Goal: Task Accomplishment & Management: Complete application form

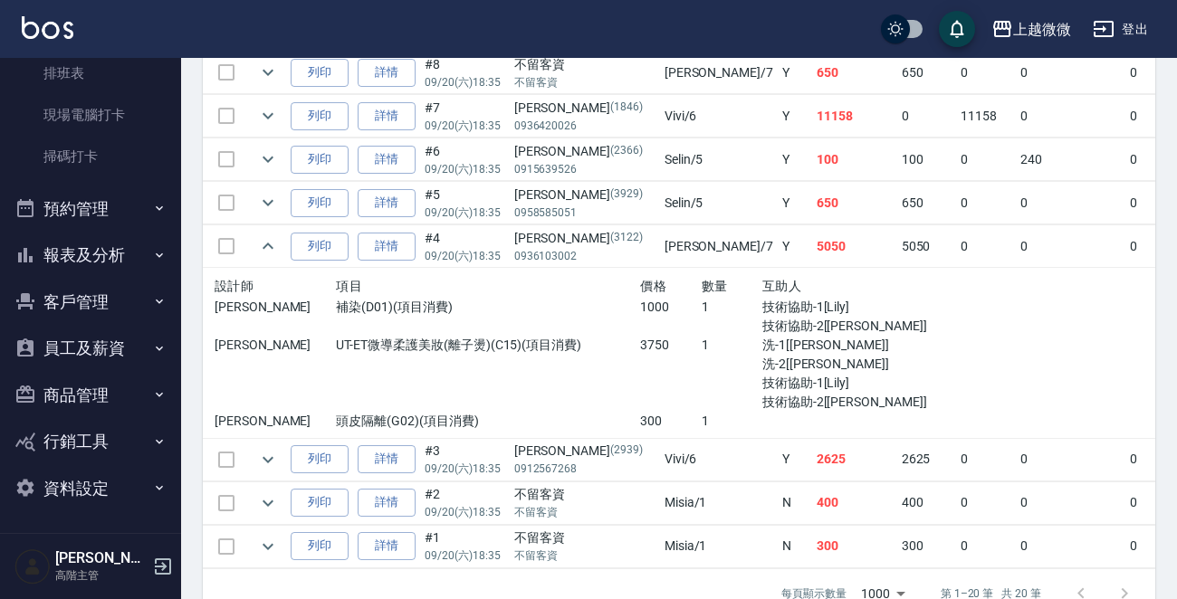
scroll to position [1122, 0]
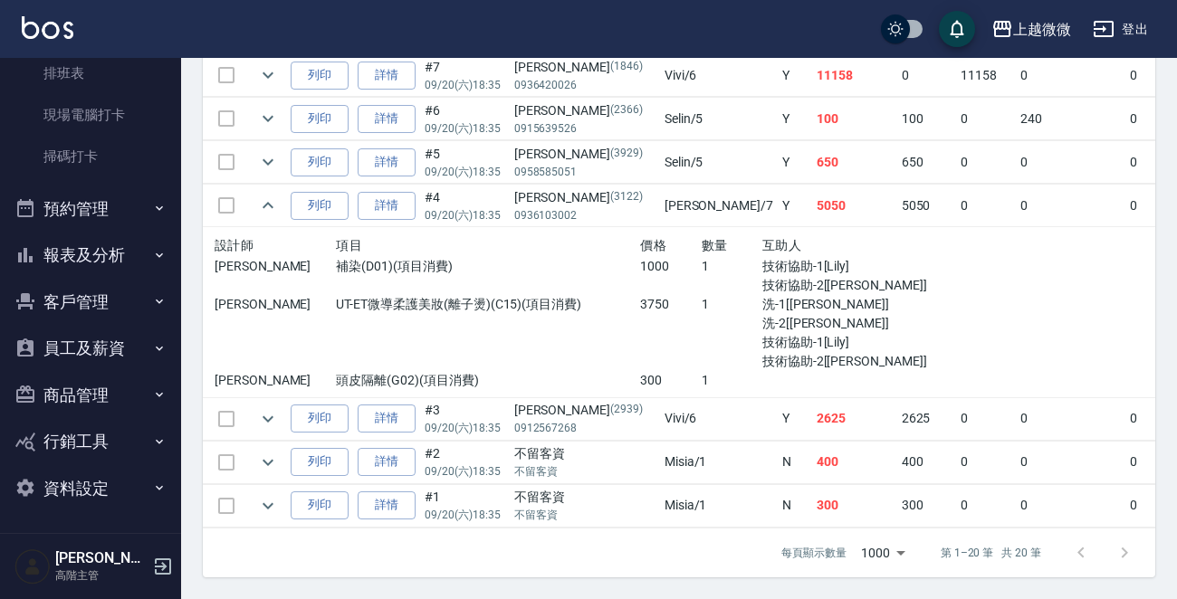
click at [95, 299] on button "客戶管理" at bounding box center [90, 302] width 167 height 47
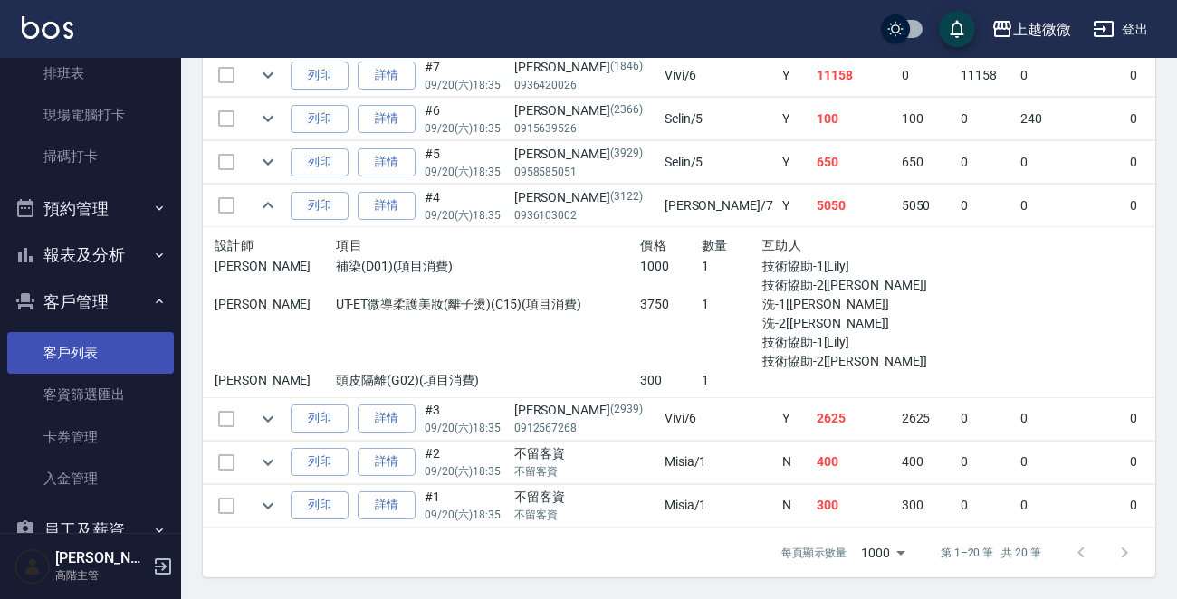
click at [81, 344] on link "客戶列表" at bounding box center [90, 353] width 167 height 42
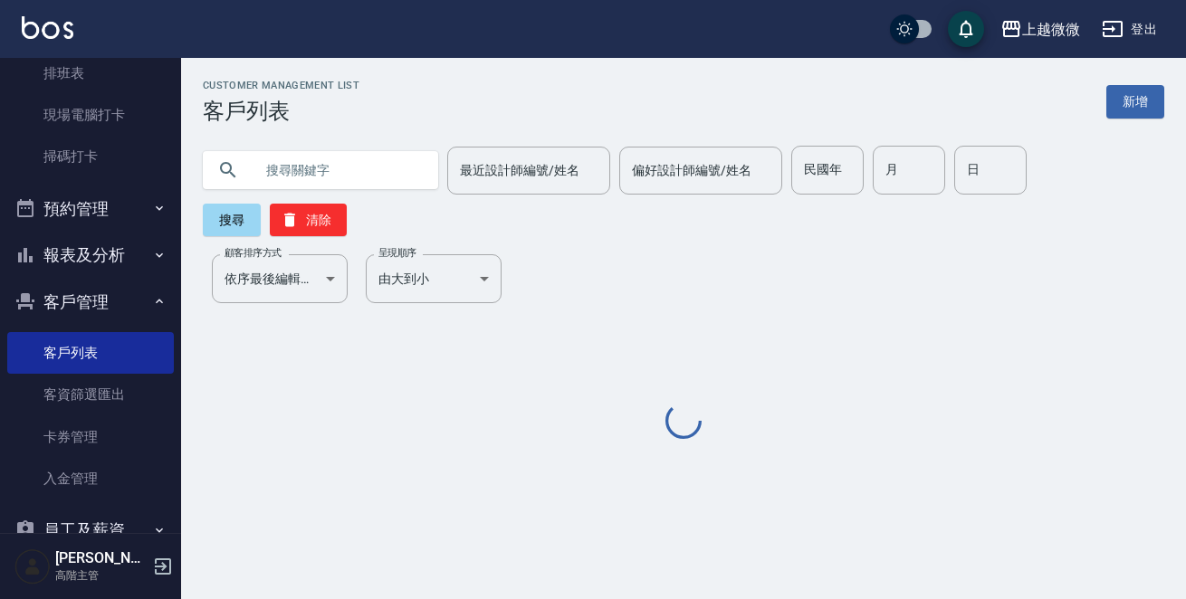
click at [318, 167] on input "text" at bounding box center [338, 170] width 170 height 49
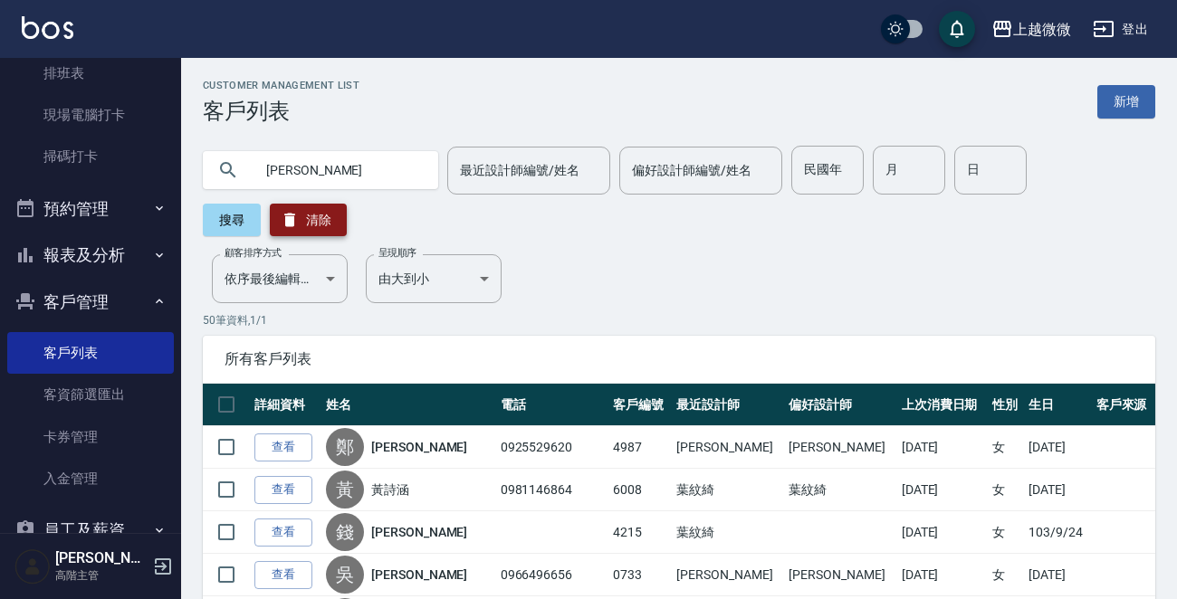
type input "[PERSON_NAME]"
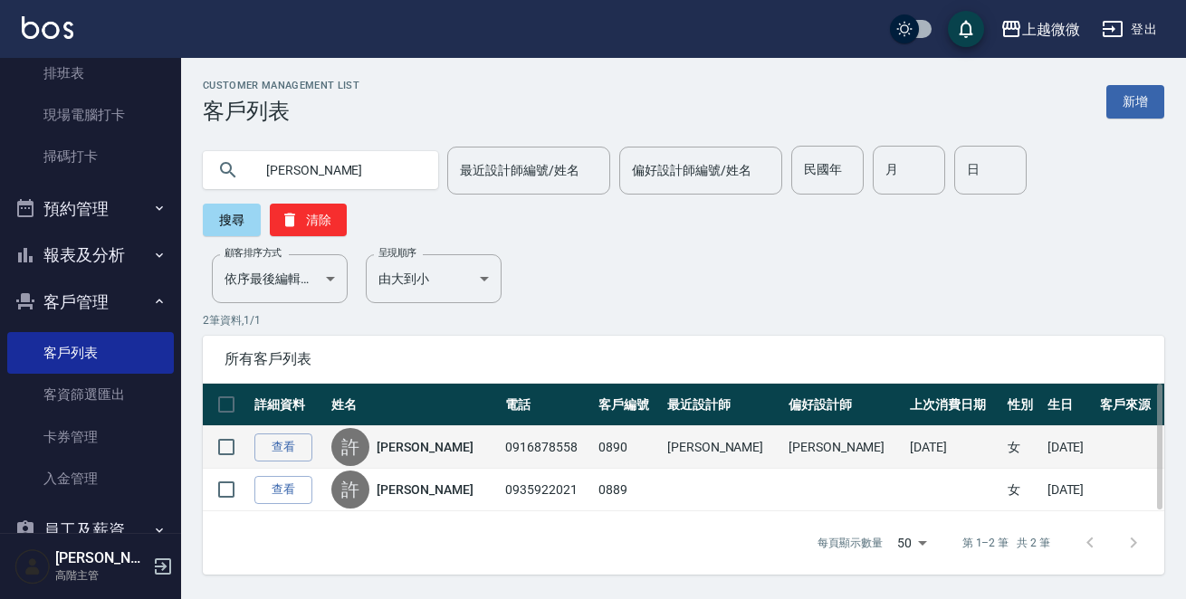
click at [413, 438] on link "[PERSON_NAME]" at bounding box center [425, 447] width 96 height 18
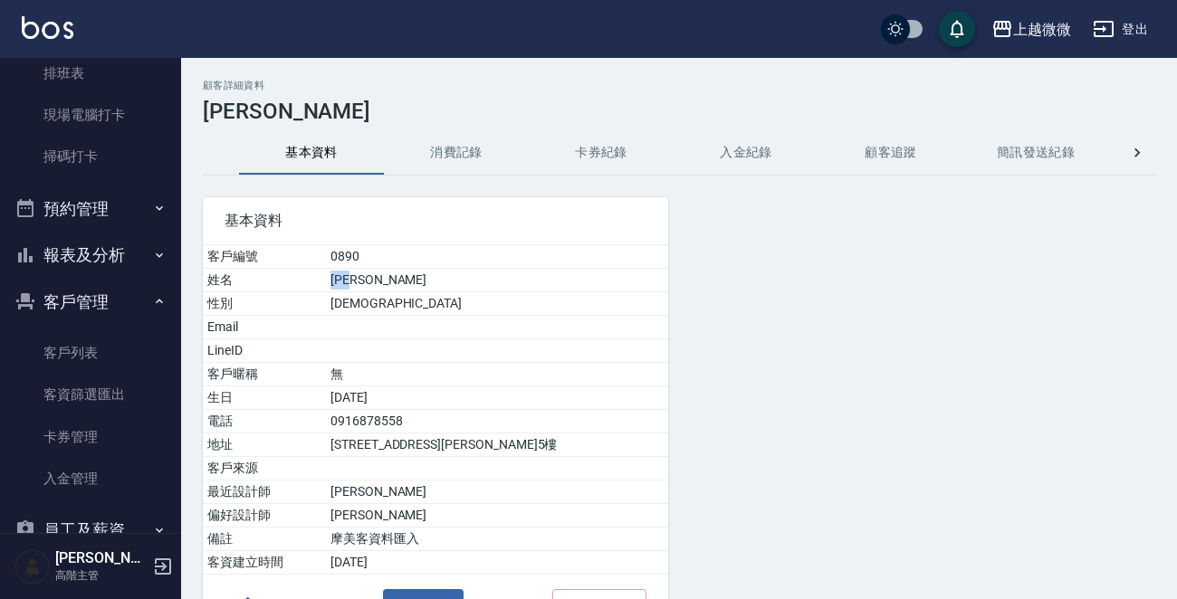
drag, startPoint x: 386, startPoint y: 273, endPoint x: 344, endPoint y: 278, distance: 41.9
click at [344, 278] on td "[PERSON_NAME]" at bounding box center [497, 281] width 342 height 24
copy td "[PERSON_NAME]"
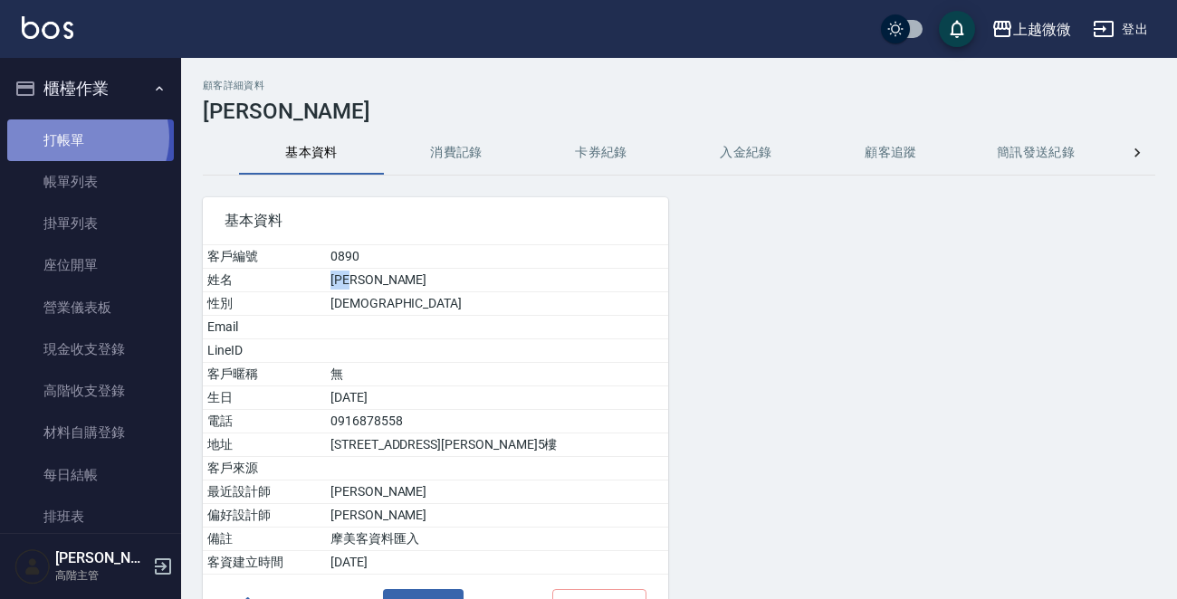
click at [81, 137] on link "打帳單" at bounding box center [90, 140] width 167 height 42
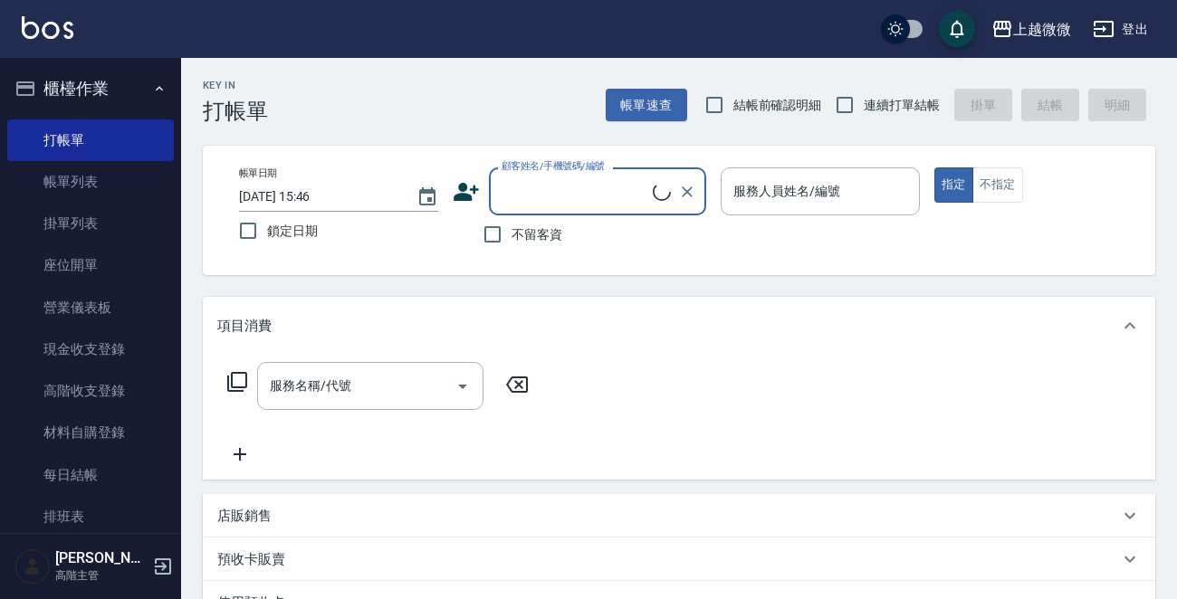
click at [609, 180] on input "顧客姓名/手機號碼/編號" at bounding box center [575, 192] width 156 height 32
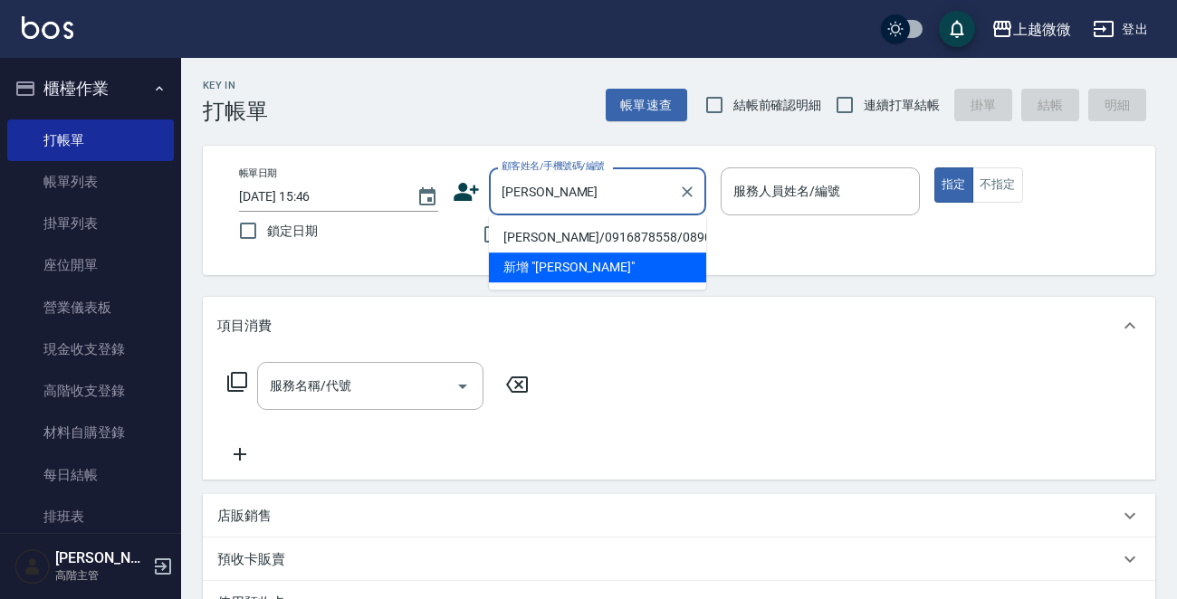
click at [573, 231] on li "[PERSON_NAME]/0916878558/0890" at bounding box center [597, 238] width 217 height 30
type input "[PERSON_NAME]/0916878558/0890"
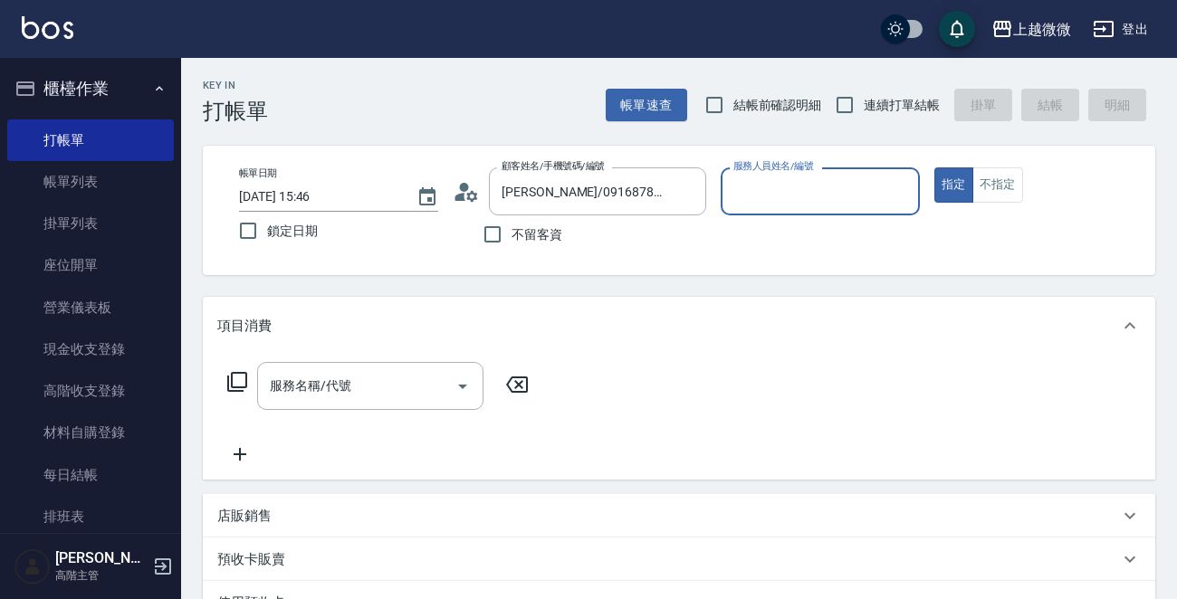
type input "Vivi-6"
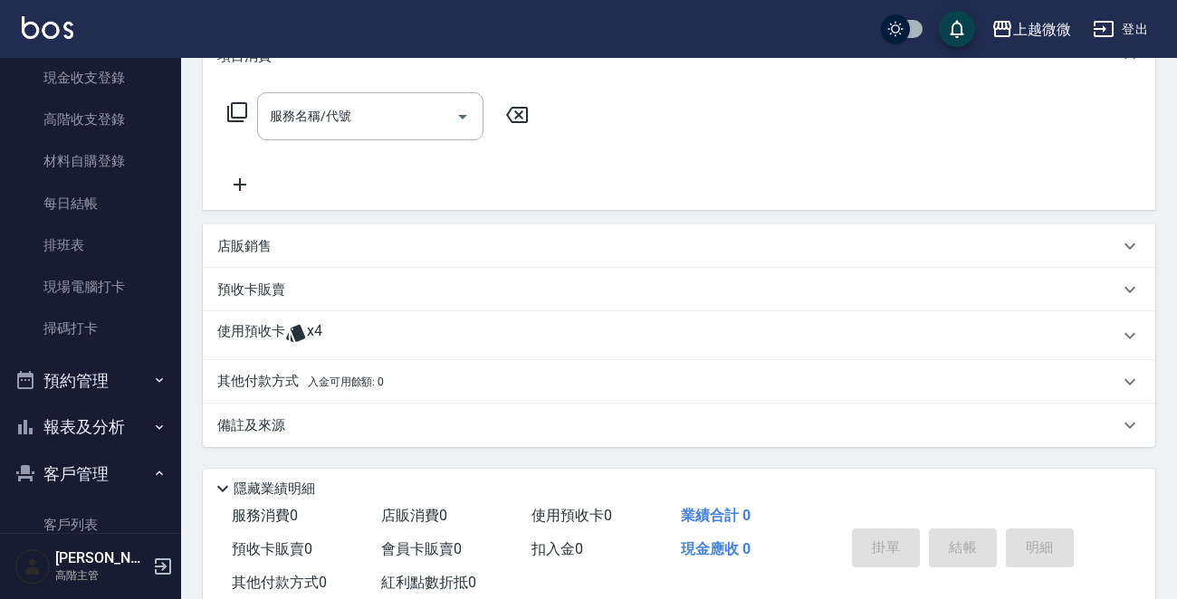
scroll to position [272, 0]
click at [243, 326] on p "使用預收卡" at bounding box center [251, 333] width 68 height 27
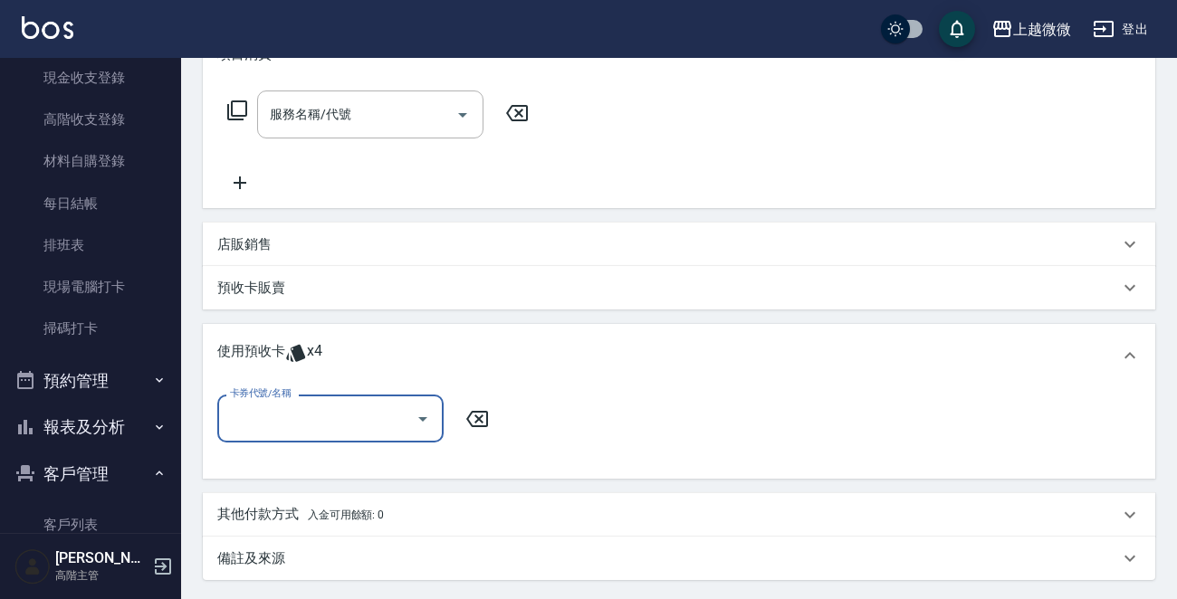
scroll to position [0, 0]
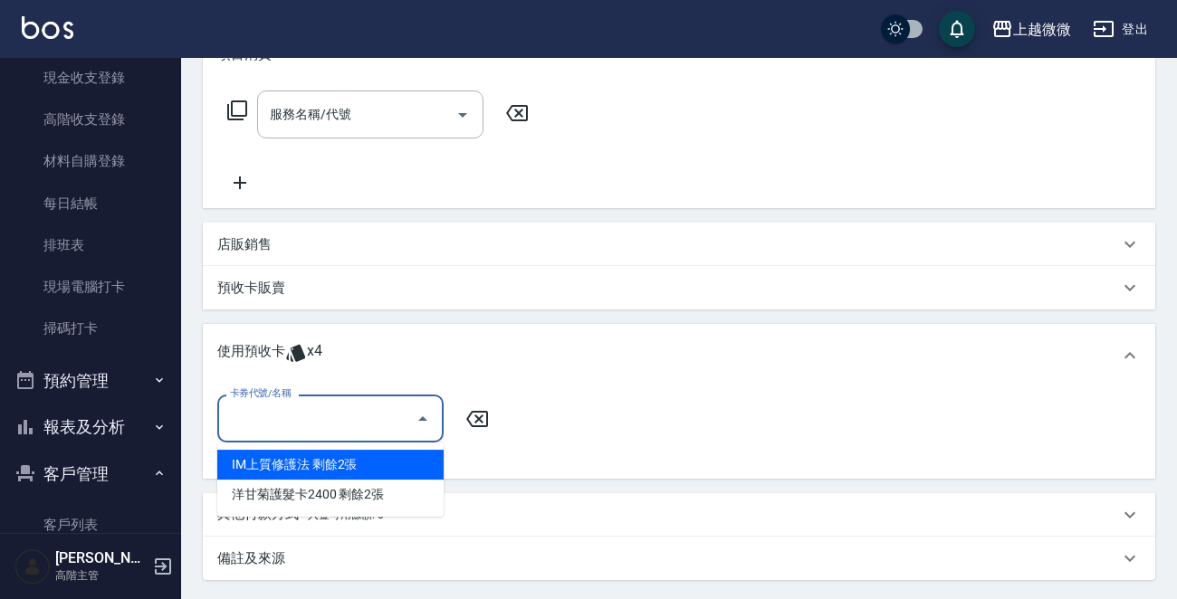
click at [283, 414] on input "卡券代號/名稱" at bounding box center [316, 419] width 183 height 32
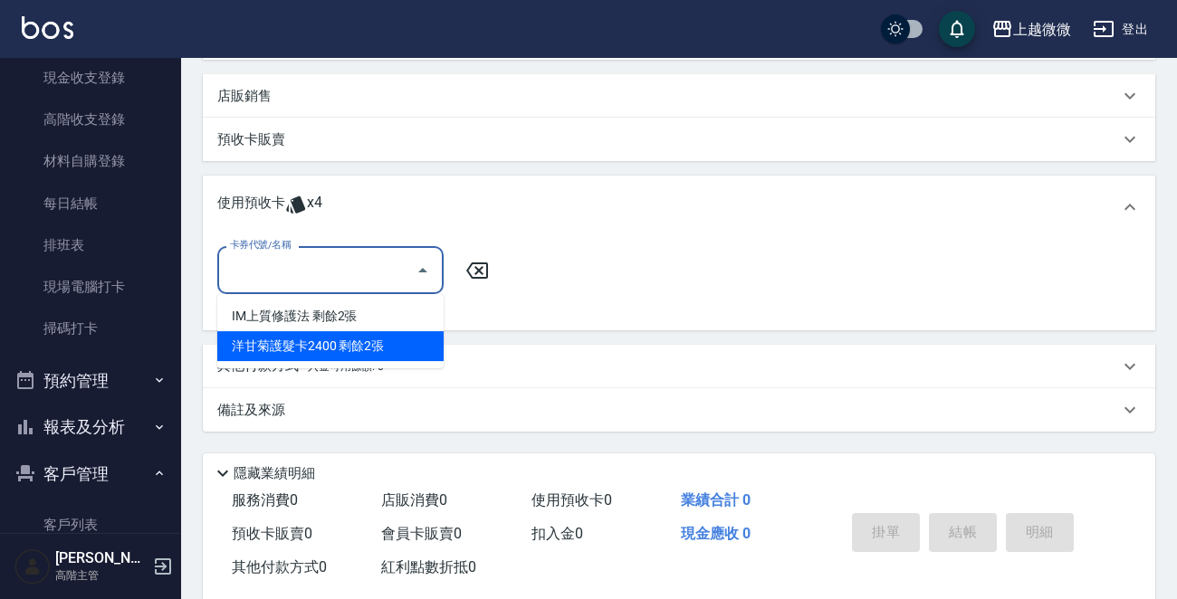
scroll to position [453, 0]
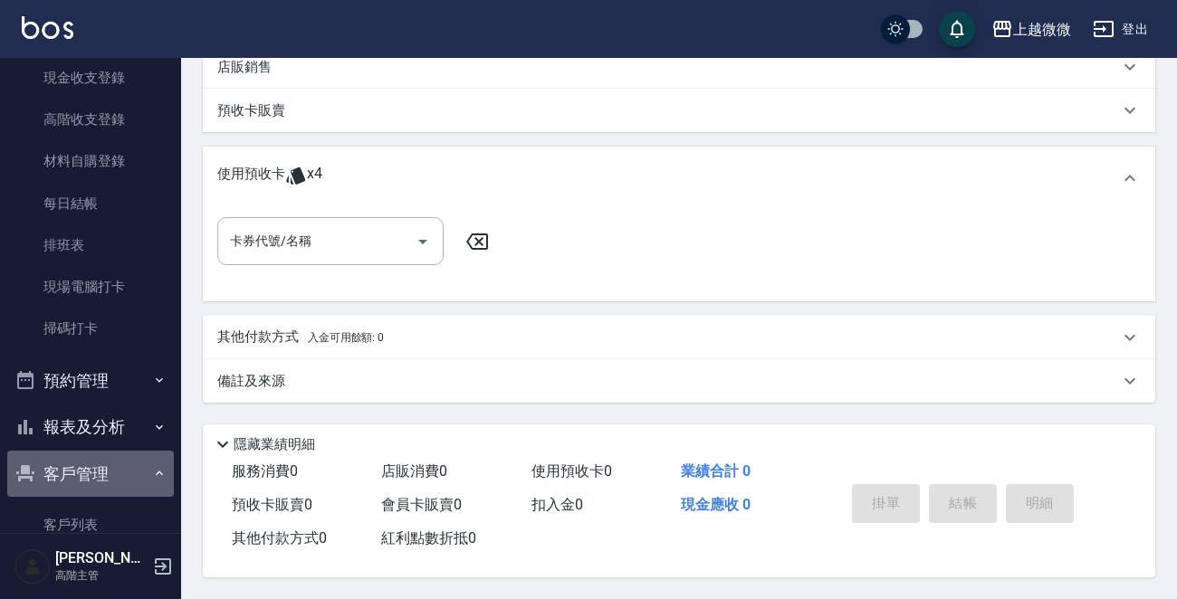
click at [110, 463] on button "客戶管理" at bounding box center [90, 474] width 167 height 47
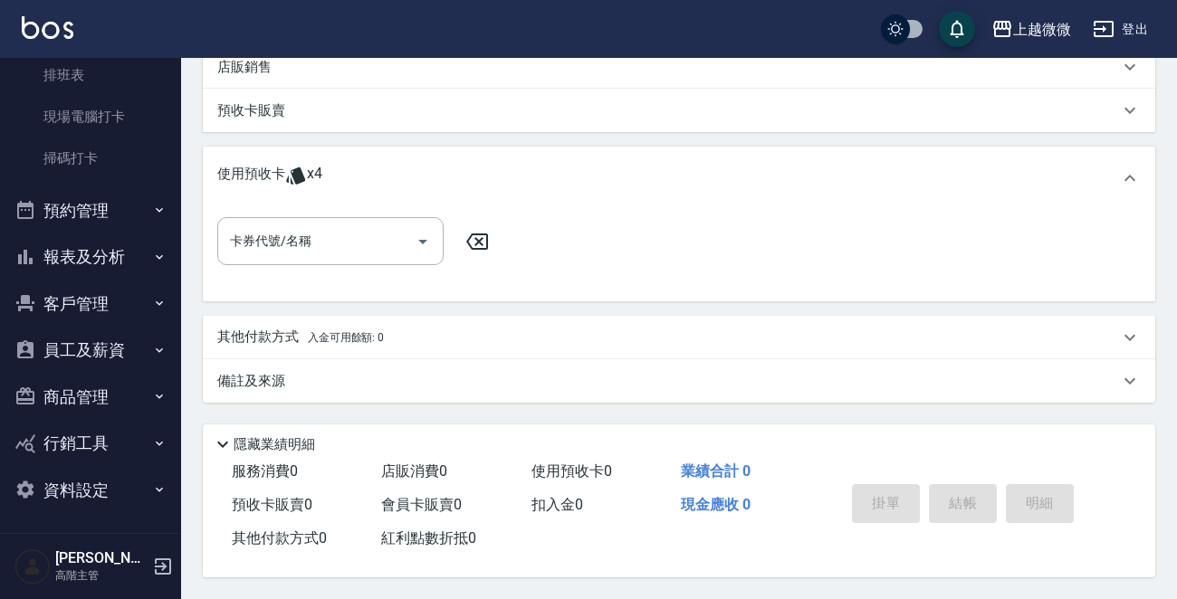
scroll to position [444, 0]
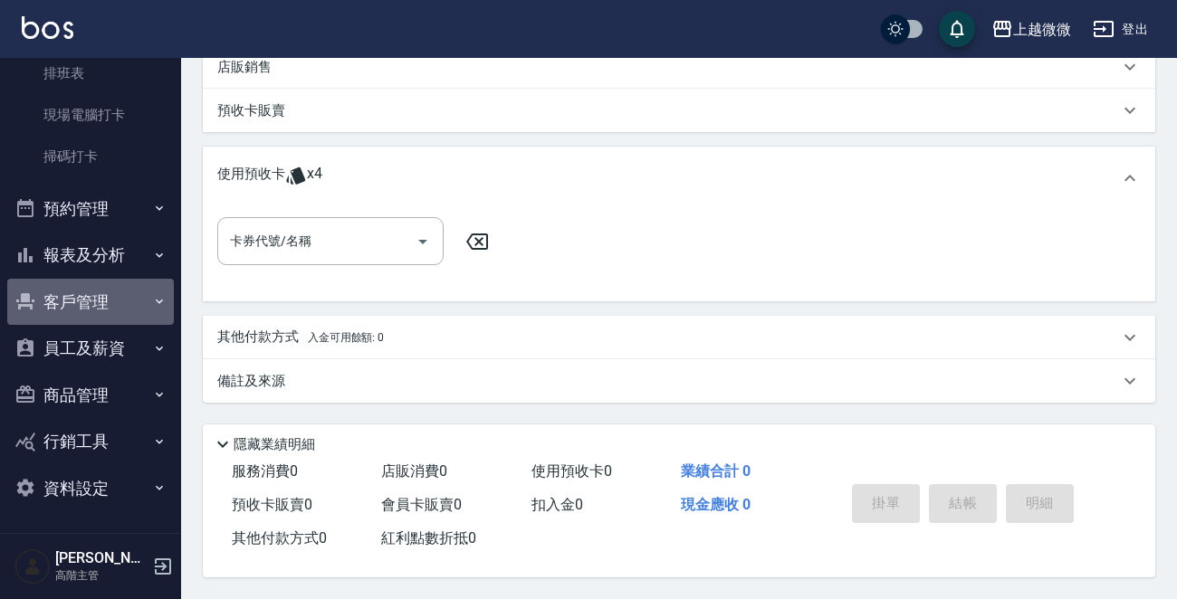
click at [132, 299] on button "客戶管理" at bounding box center [90, 302] width 167 height 47
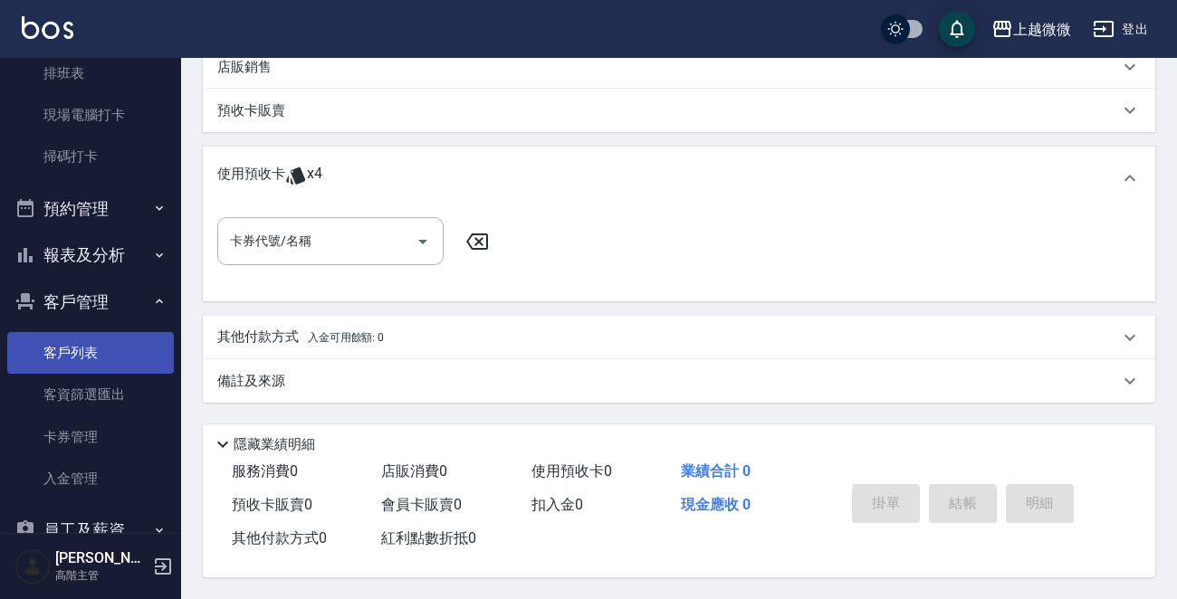
click at [72, 344] on link "客戶列表" at bounding box center [90, 353] width 167 height 42
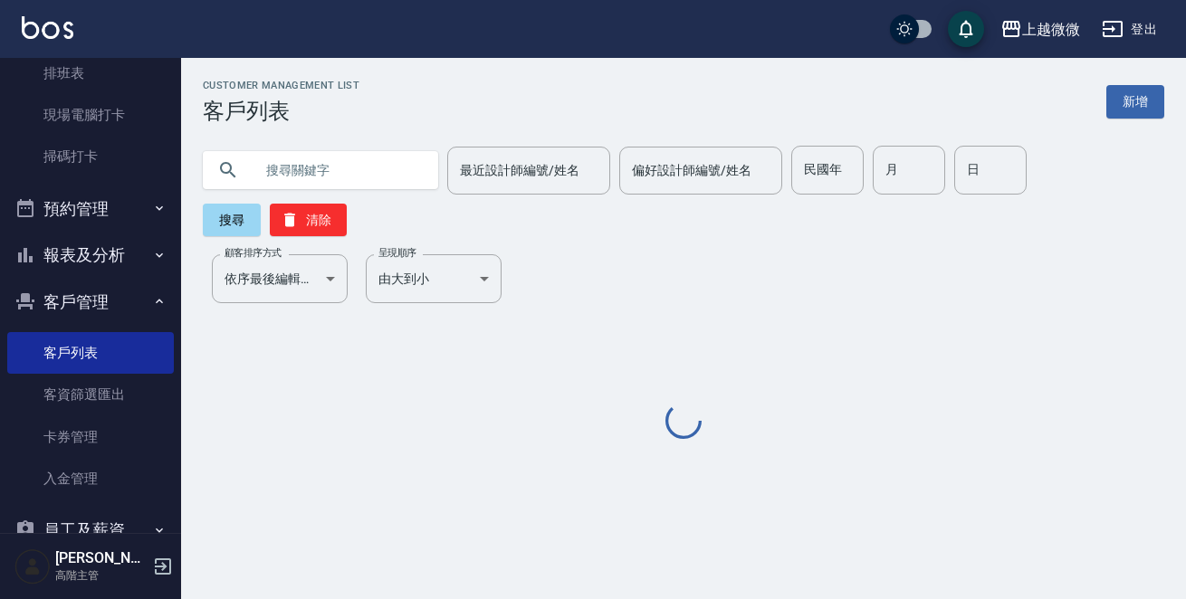
click at [316, 177] on input "text" at bounding box center [338, 170] width 170 height 49
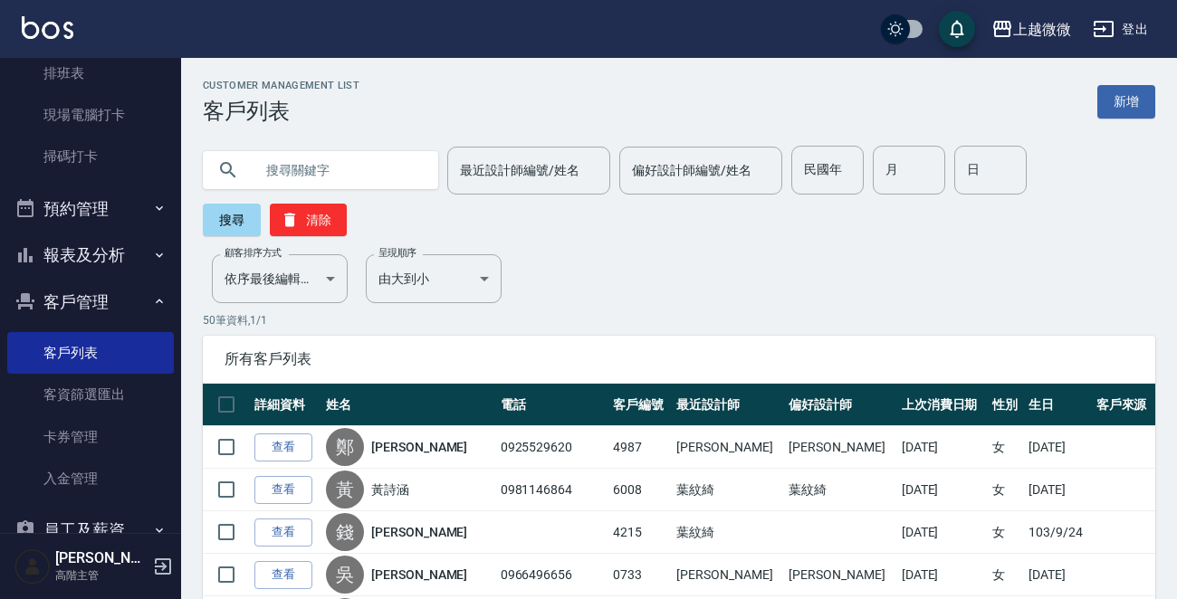
click at [321, 177] on input "text" at bounding box center [338, 170] width 170 height 49
type input "0978258011"
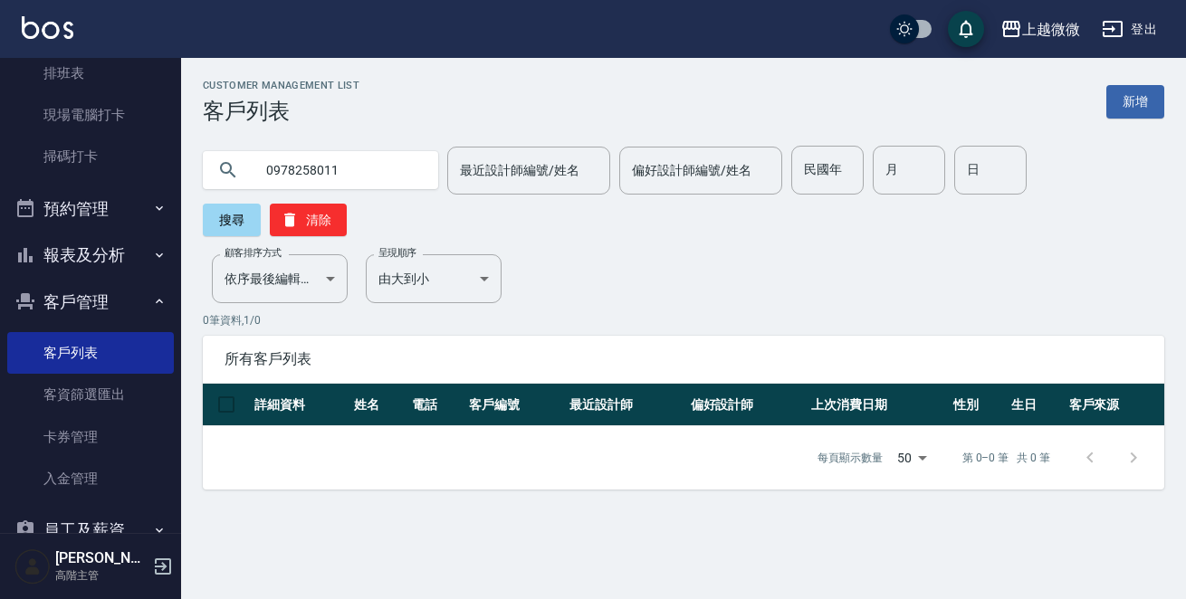
drag, startPoint x: 340, startPoint y: 163, endPoint x: 0, endPoint y: 195, distance: 341.9
click at [0, 195] on div "上越微微 登出 櫃檯作業 打帳單 帳單列表 掛單列表 座位開單 營業儀表板 現金收支登錄 高階收支登錄 材料自購登錄 每日結帳 排班表 現場電腦打卡 掃碼打卡…" at bounding box center [593, 299] width 1186 height 599
